Goal: Task Accomplishment & Management: Use online tool/utility

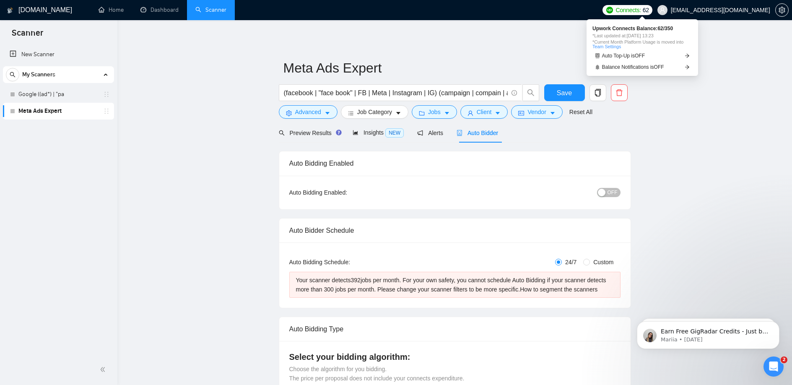
click at [629, 13] on span "Connects: 62" at bounding box center [628, 10] width 50 height 10
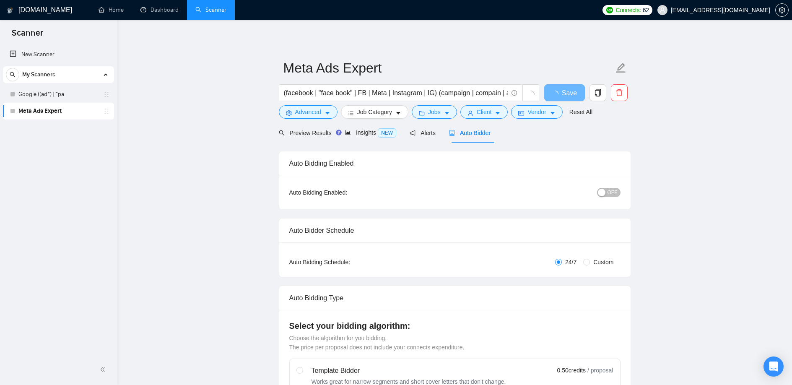
click at [641, 10] on span "Connects:" at bounding box center [628, 9] width 25 height 9
checkbox input "true"
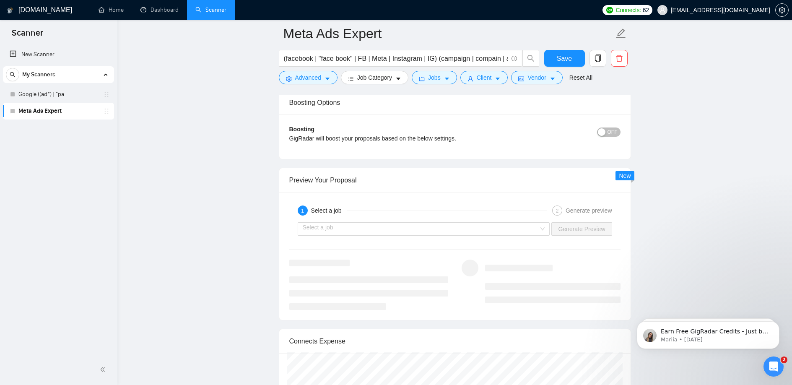
scroll to position [1500, 0]
click at [540, 236] on div "Select a job" at bounding box center [424, 229] width 252 height 13
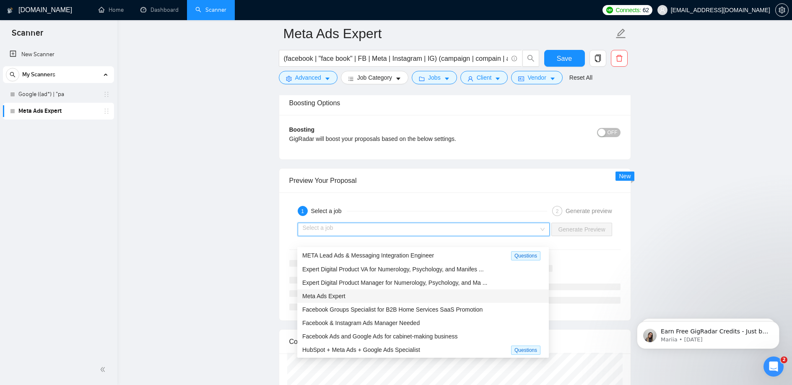
click at [470, 299] on div "Meta Ads Expert" at bounding box center [423, 295] width 242 height 9
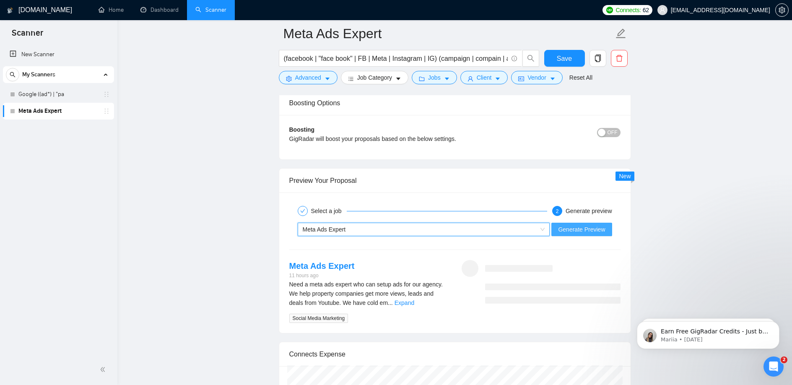
click at [572, 234] on span "Generate Preview" at bounding box center [581, 229] width 47 height 9
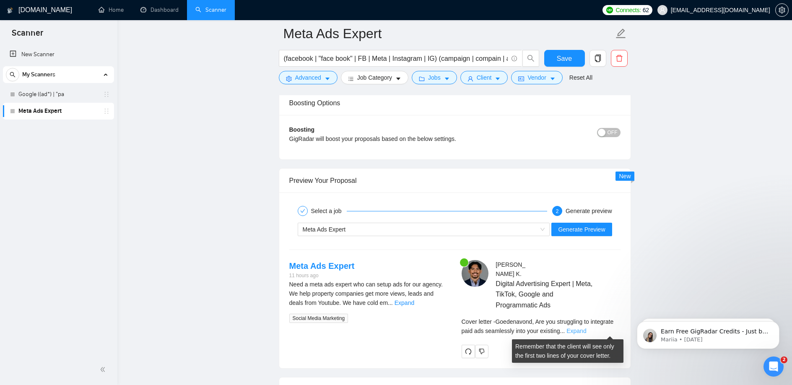
click at [586, 332] on link "Expand" at bounding box center [577, 331] width 20 height 7
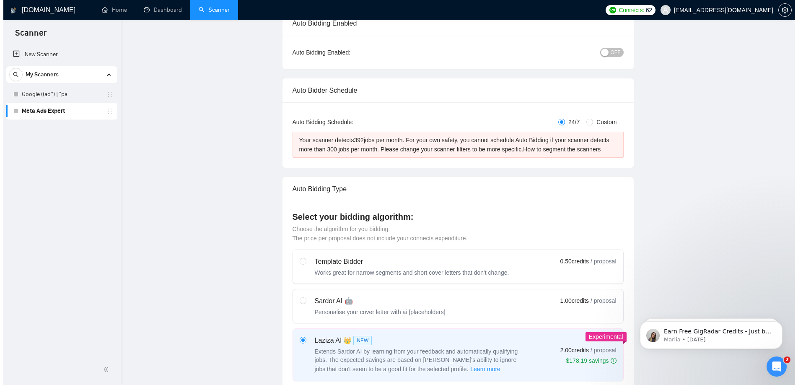
scroll to position [0, 0]
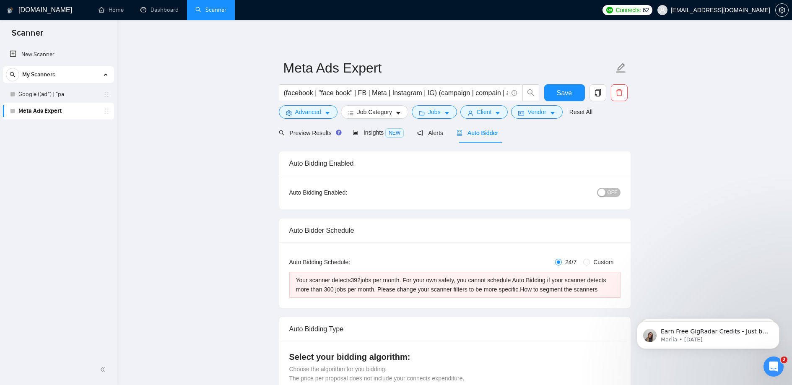
click at [304, 139] on div "Preview Results" at bounding box center [309, 133] width 60 height 20
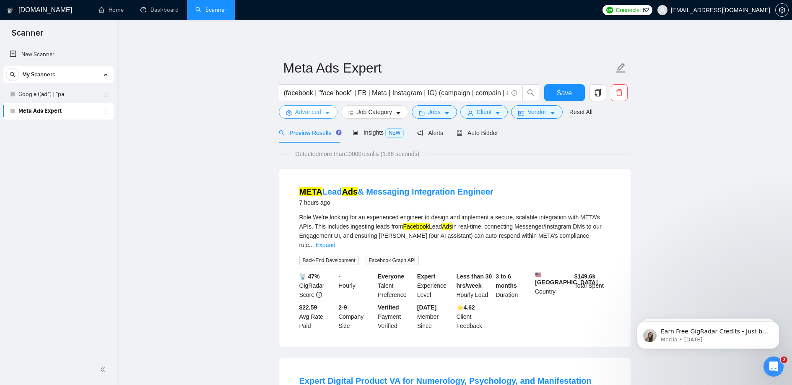
click at [321, 112] on span "Advanced" at bounding box center [308, 111] width 26 height 9
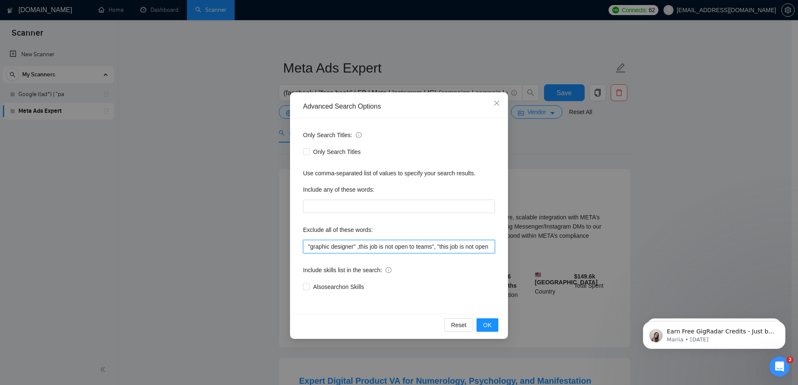
click at [363, 249] on input ""graphic designer" ,this job is not open to teams", "this job is not open to ag…" at bounding box center [399, 246] width 192 height 13
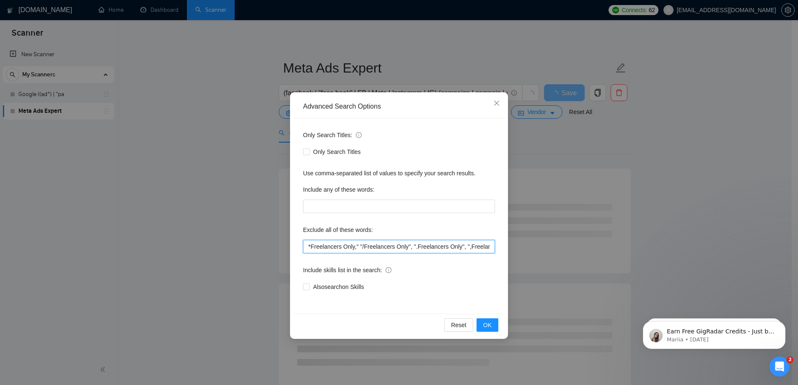
scroll to position [0, 815]
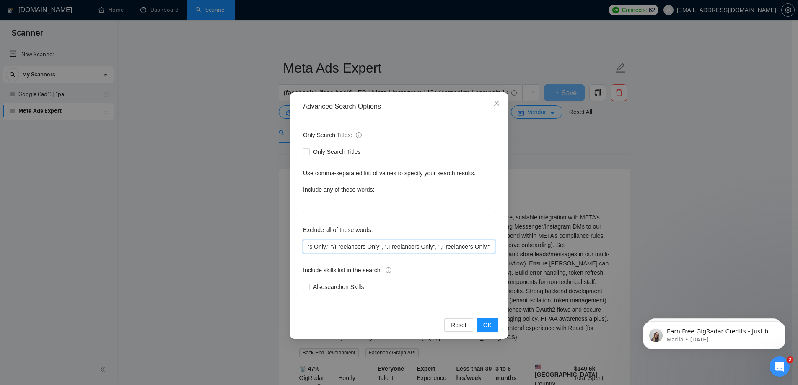
drag, startPoint x: 408, startPoint y: 248, endPoint x: 498, endPoint y: 251, distance: 90.2
click at [498, 251] on div "Only Search Titles: Only Search Titles Use comma-separated list of values to sp…" at bounding box center [399, 215] width 212 height 195
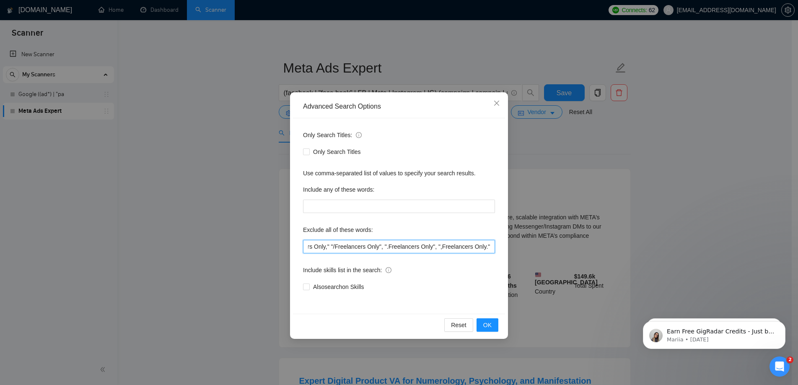
click at [492, 249] on input ""graphic designer", "this job is not open to teams", "this job is not open to a…" at bounding box center [399, 246] width 192 height 13
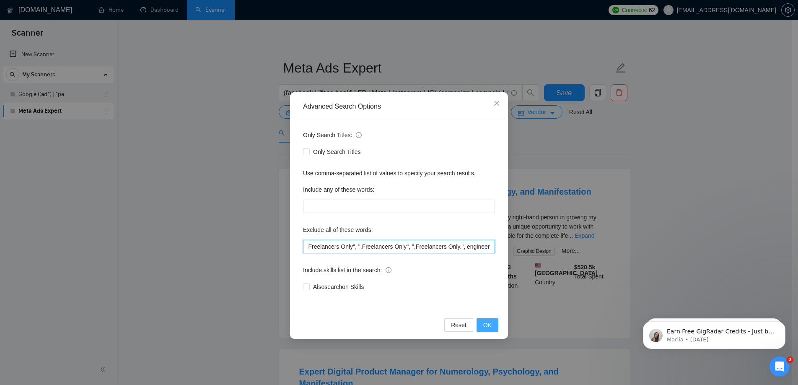
type input ""graphic designer", "this job is not open to teams", "this job is not open to a…"
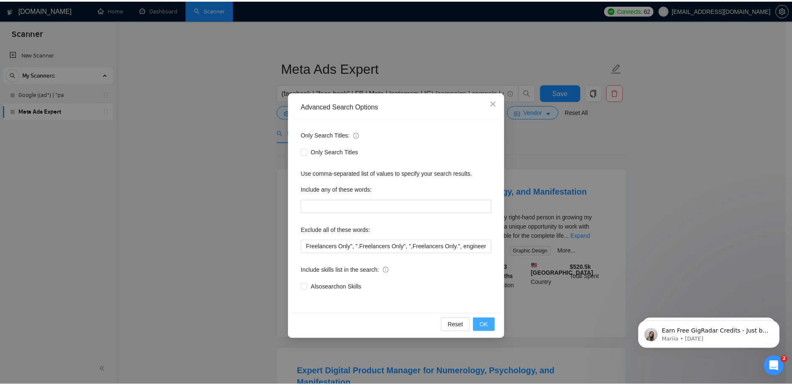
scroll to position [0, 0]
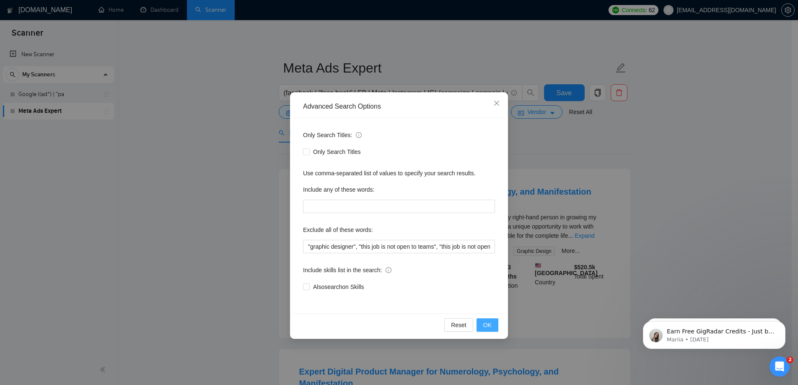
click at [489, 330] on button "OK" at bounding box center [488, 324] width 22 height 13
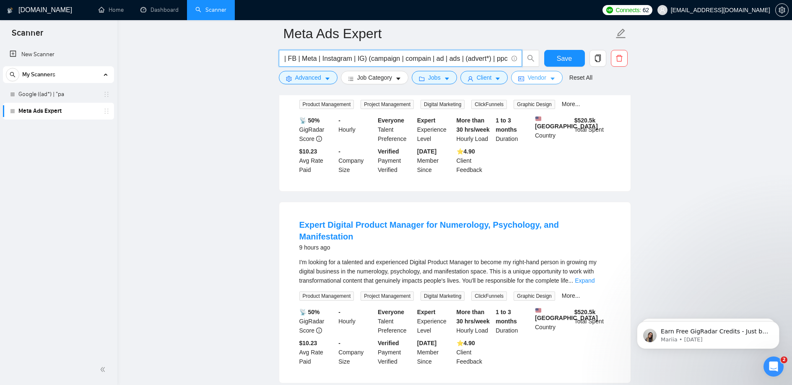
scroll to position [0, 128]
drag, startPoint x: 448, startPoint y: 60, endPoint x: 517, endPoint y: 77, distance: 71.7
click at [517, 77] on form "Meta Ads Expert (facebook | "face book" | FB | Meta | Instagram | IG) (campaign…" at bounding box center [455, 54] width 352 height 68
click at [403, 59] on input "(facebook | "face book" | FB | Meta | Instagram | IG) (campaign | compain | ad …" at bounding box center [396, 58] width 224 height 10
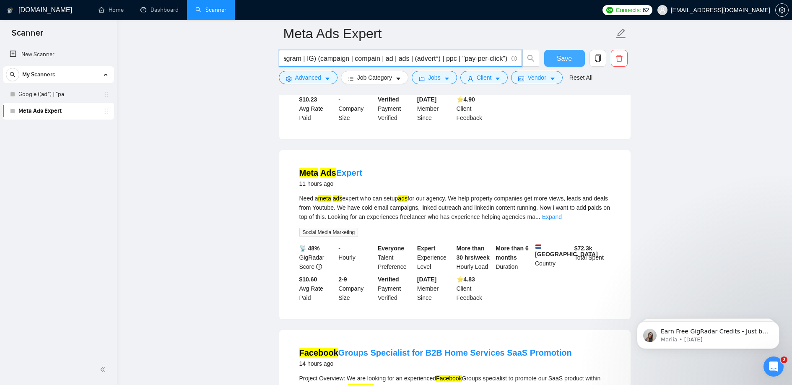
scroll to position [0, 0]
click at [566, 62] on span "Save" at bounding box center [564, 58] width 15 height 10
